Goal: Information Seeking & Learning: Learn about a topic

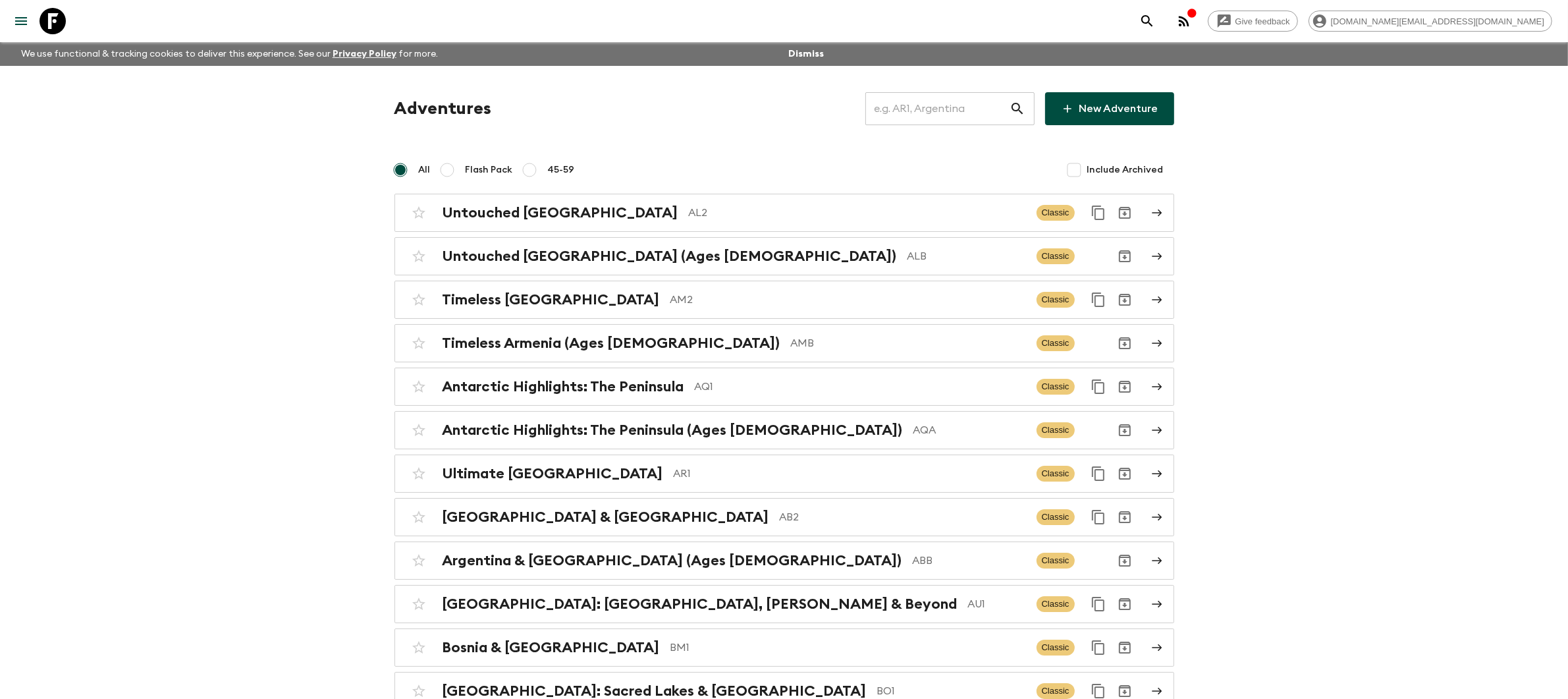
click at [942, 119] on input "text" at bounding box center [937, 109] width 144 height 37
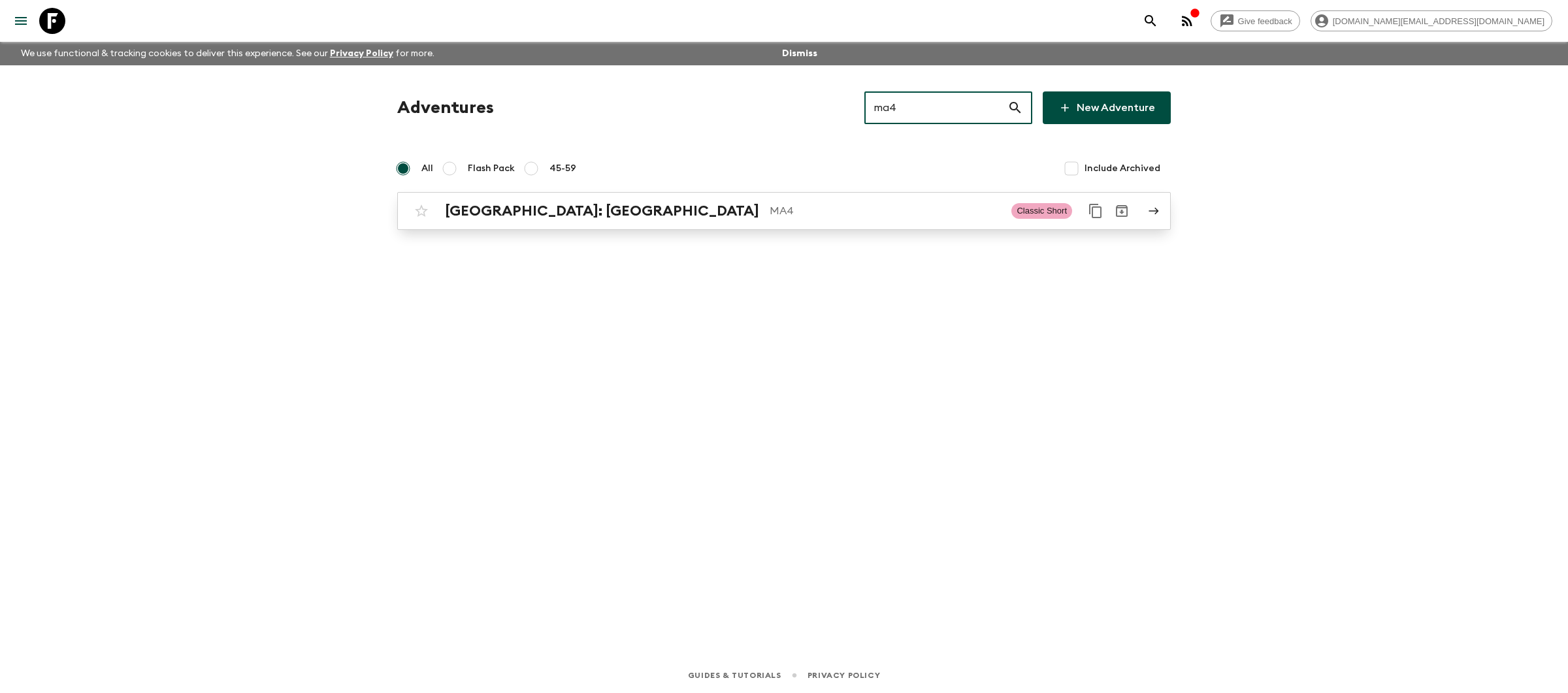
type input "ma4"
click at [782, 215] on p "MA4" at bounding box center [885, 211] width 231 height 16
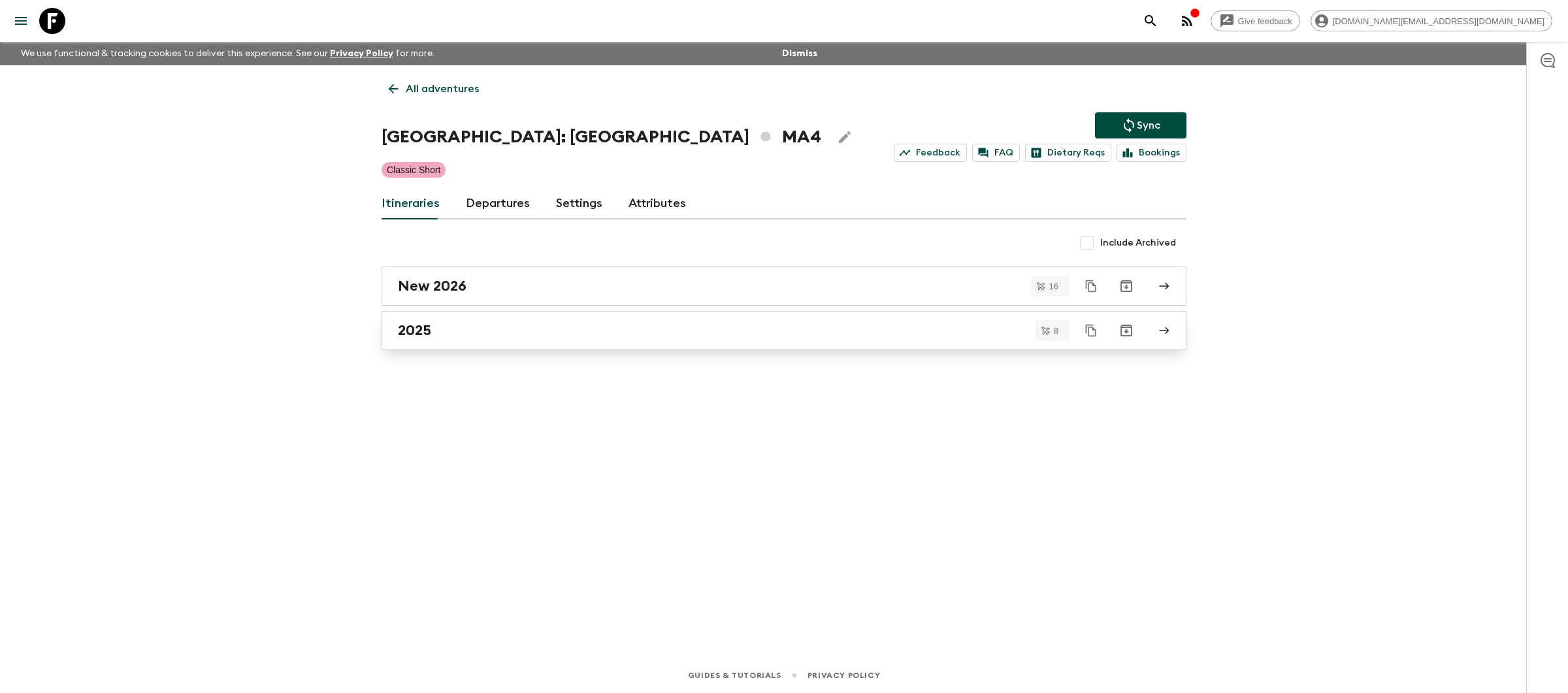
click at [519, 342] on link "2025" at bounding box center [783, 330] width 805 height 39
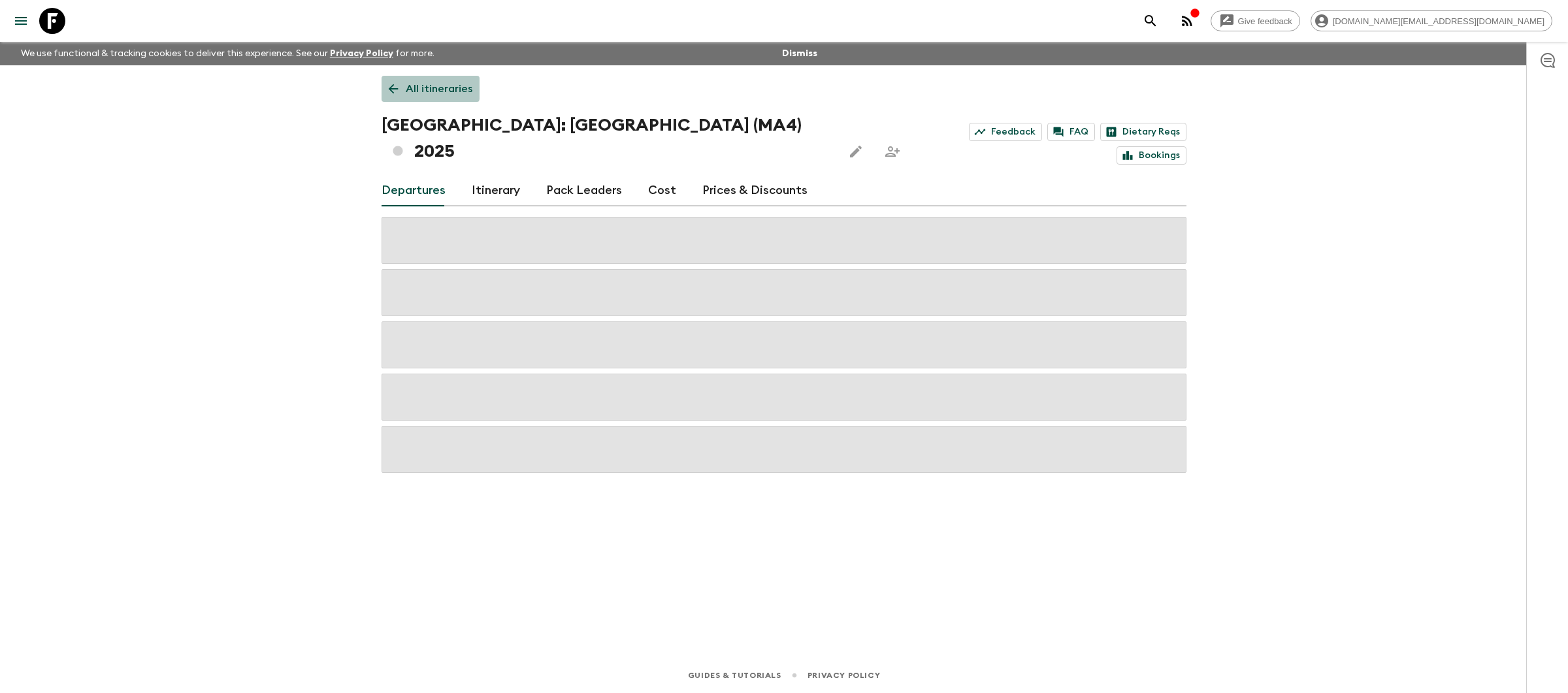
click at [421, 87] on p "All itineraries" at bounding box center [439, 89] width 67 height 16
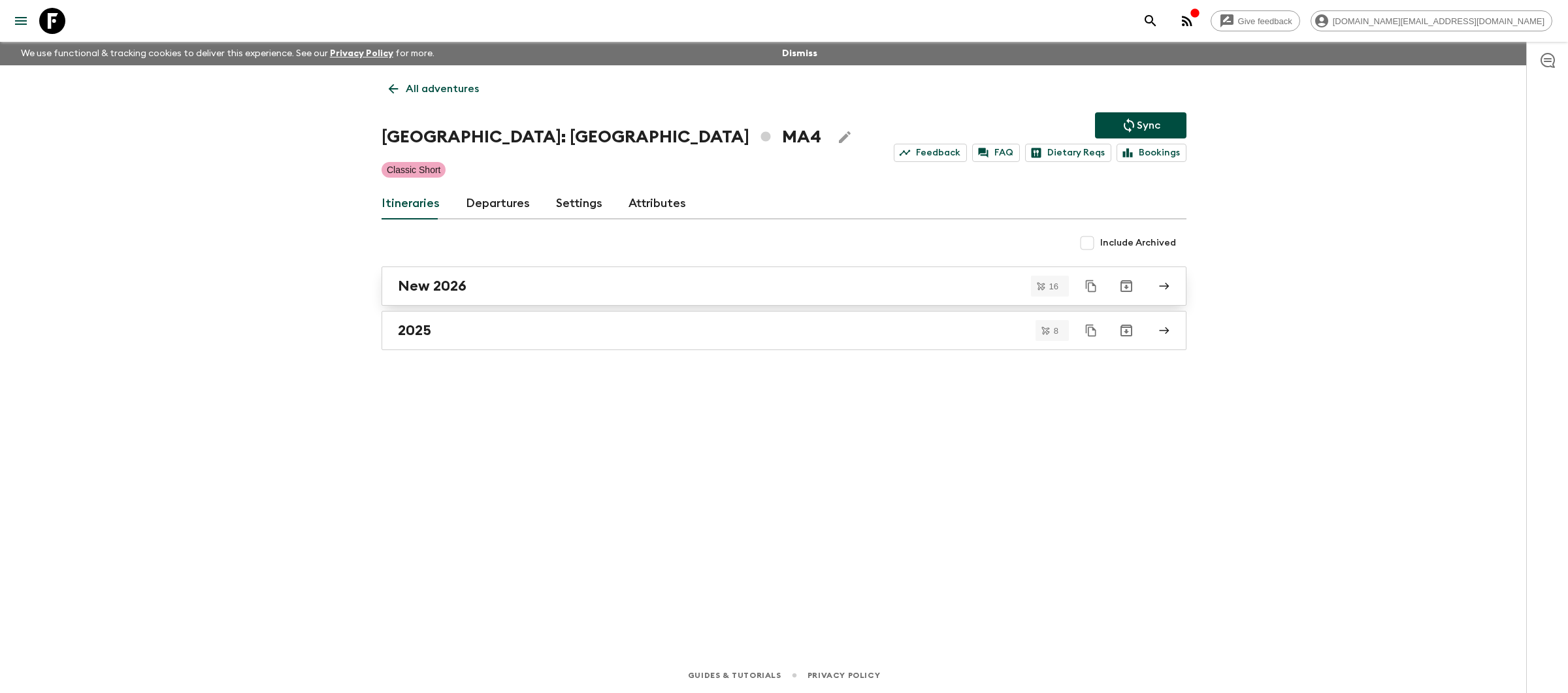
click at [485, 283] on div "New 2026" at bounding box center [771, 286] width 747 height 17
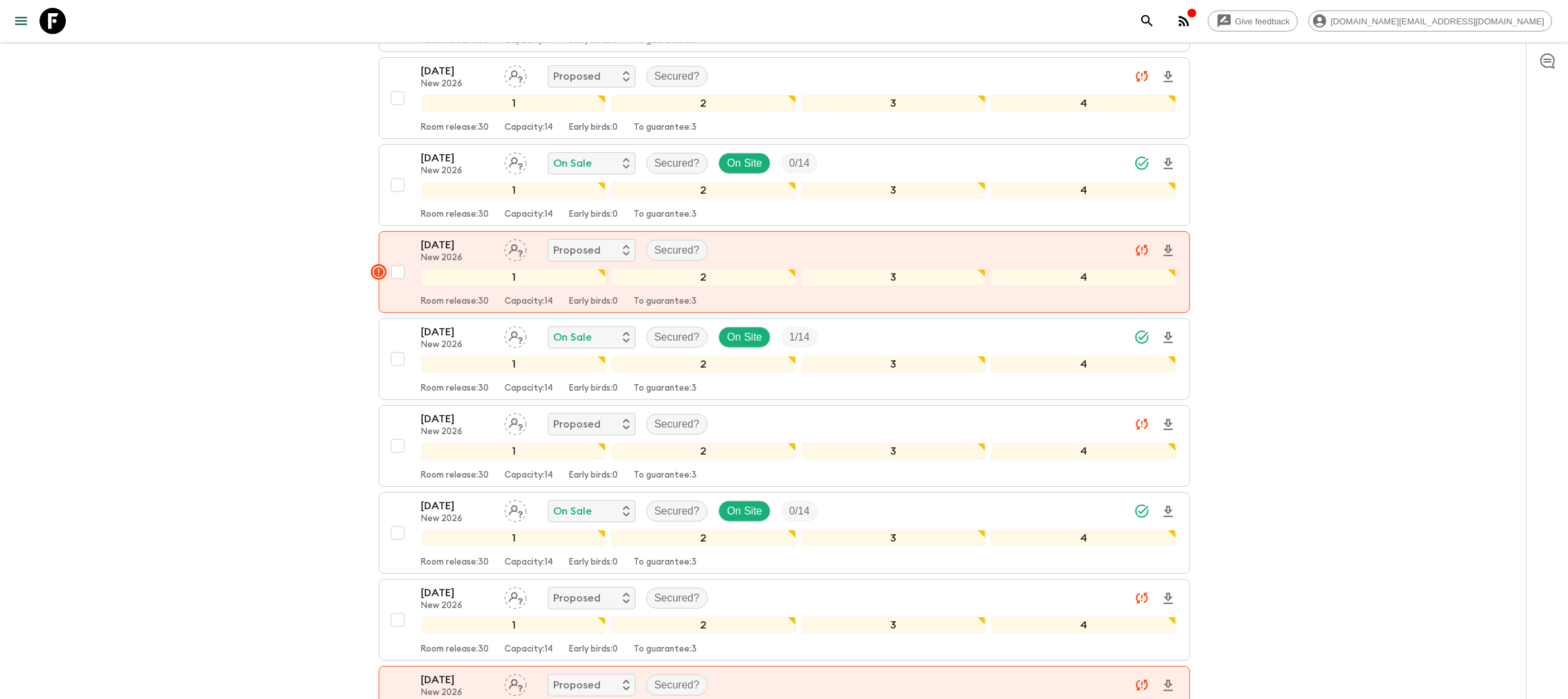
scroll to position [1097, 0]
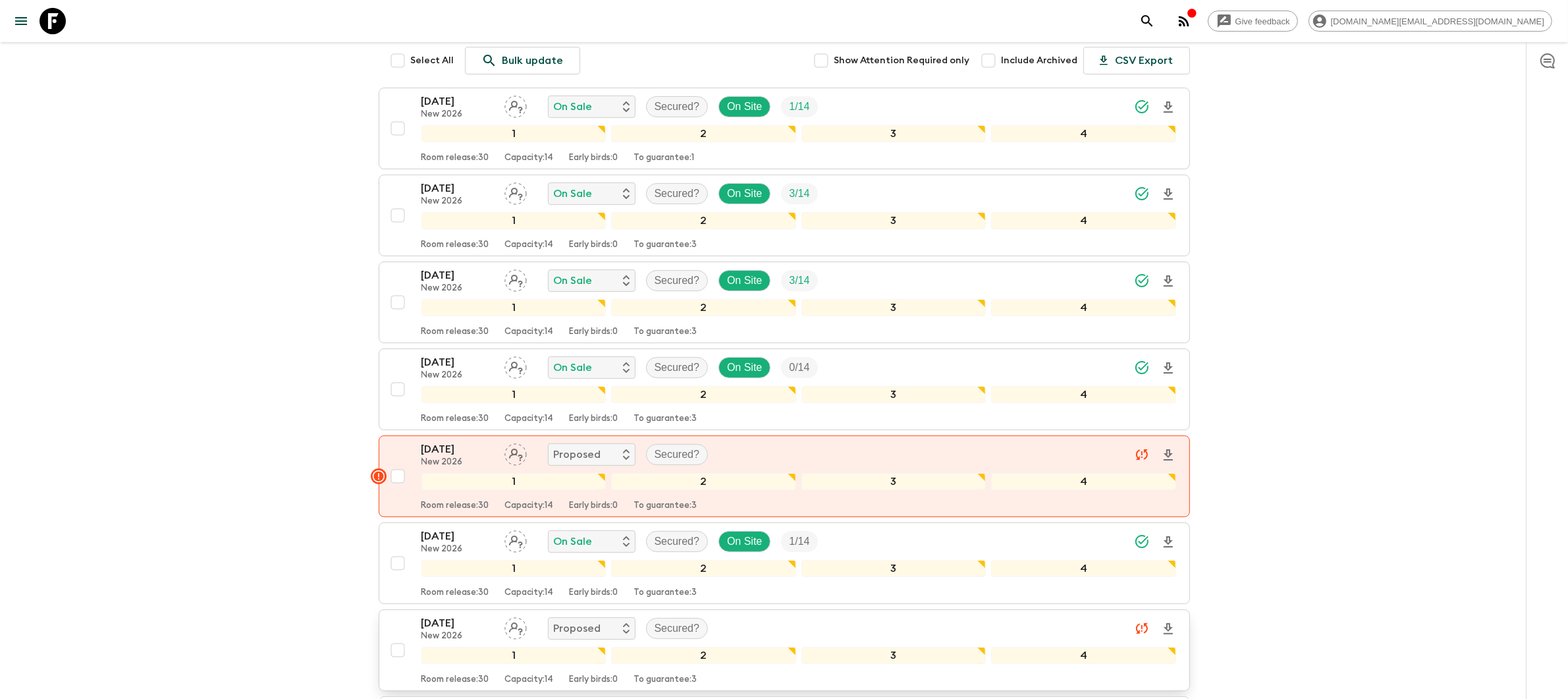
scroll to position [0, 0]
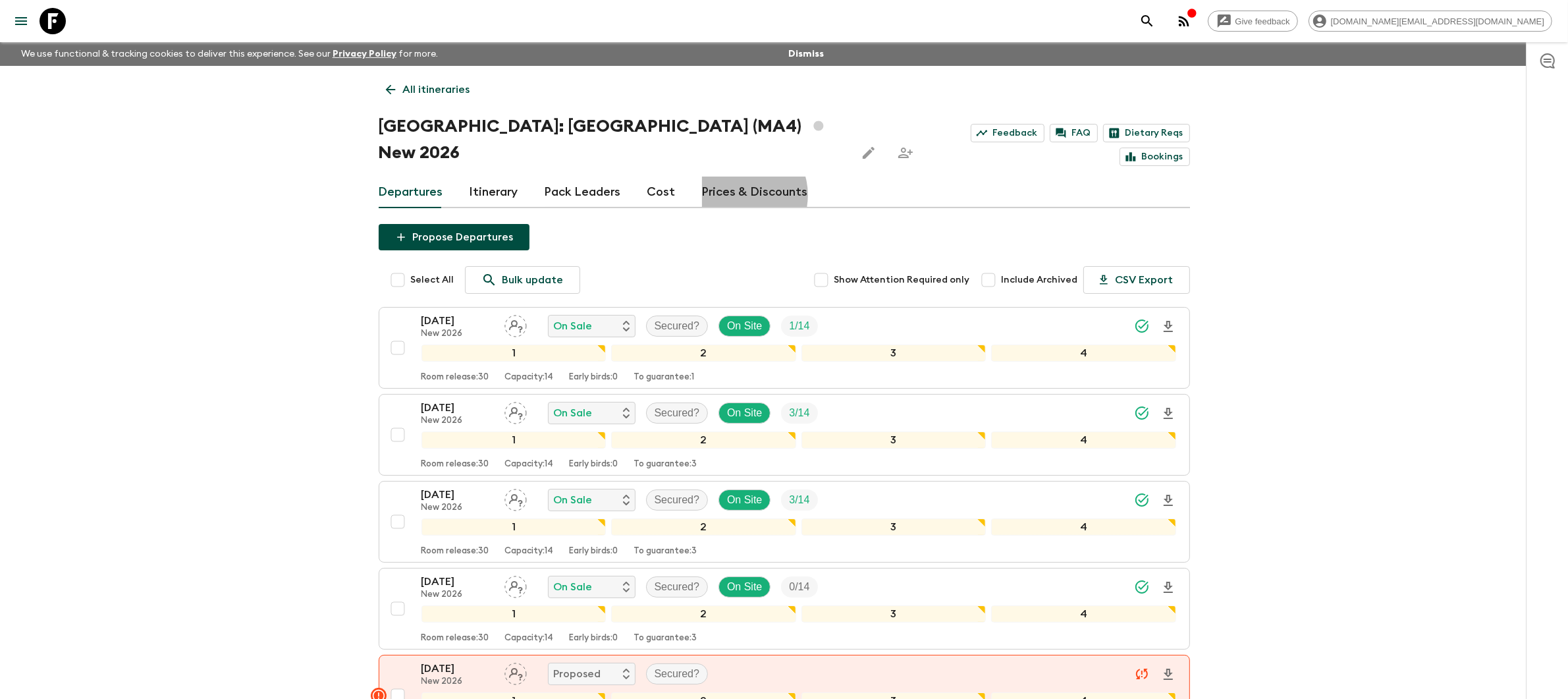
click at [733, 176] on link "Prices & Discounts" at bounding box center [754, 192] width 106 height 32
